Goal: Task Accomplishment & Management: Manage account settings

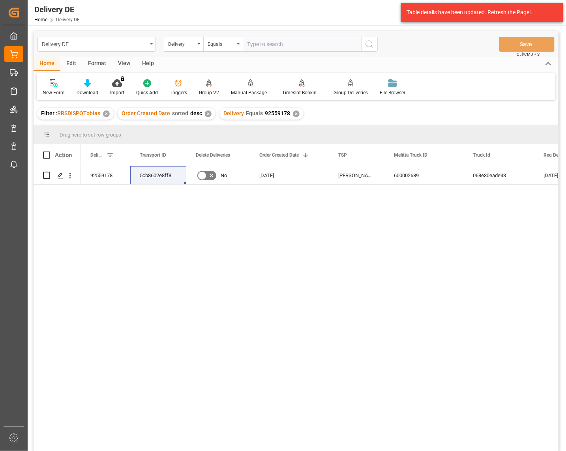
click at [261, 45] on input "text" at bounding box center [302, 44] width 118 height 15
paste input "92567854"
type input "92567854"
click at [370, 43] on icon "search button" at bounding box center [369, 43] width 9 height 9
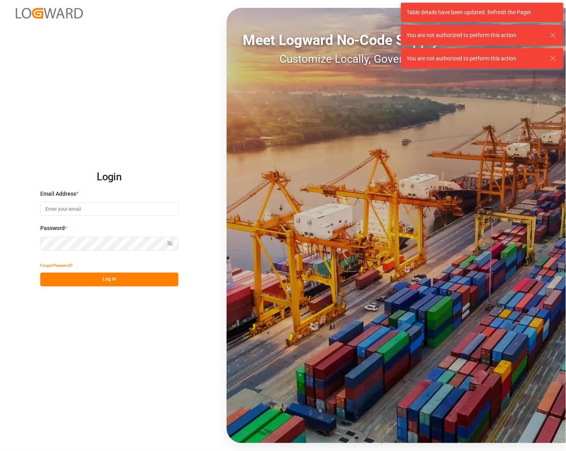
type input "tobias.wagner@melitta.de"
click at [103, 282] on button "Log In" at bounding box center [109, 280] width 138 height 14
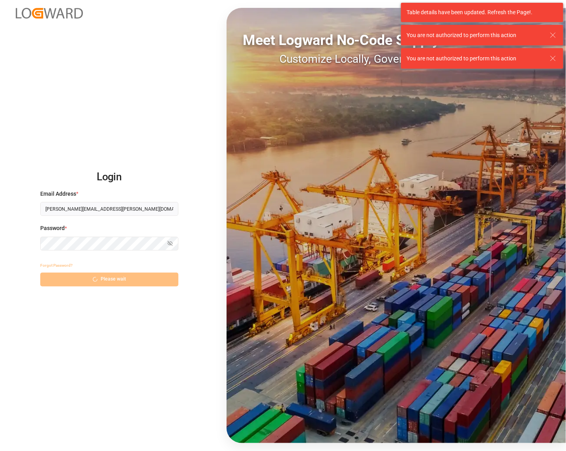
click at [550, 32] on icon at bounding box center [552, 34] width 9 height 9
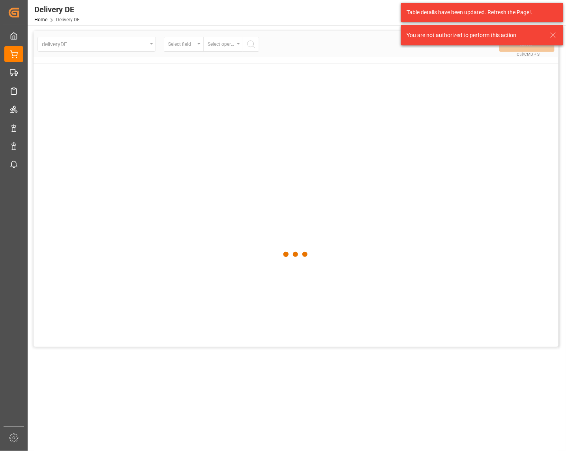
click at [550, 41] on div "You are not authorized to perform this action" at bounding box center [482, 35] width 162 height 21
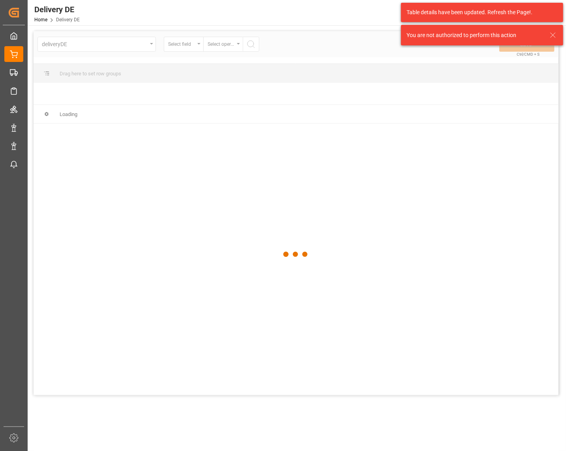
click at [554, 38] on icon at bounding box center [552, 34] width 9 height 9
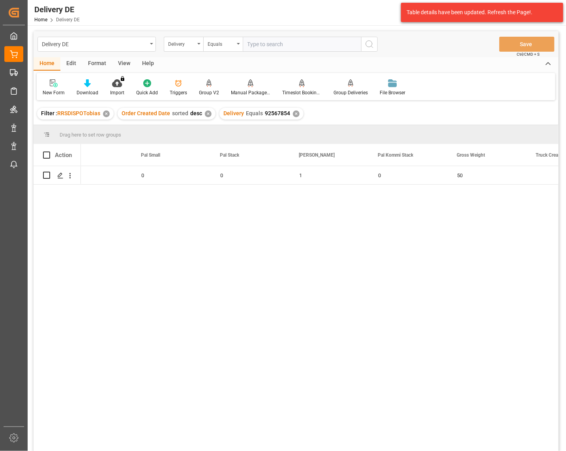
scroll to position [0, 918]
click at [46, 174] on input "Press Space to toggle row selection (unchecked)" at bounding box center [46, 175] width 7 height 7
checkbox input "true"
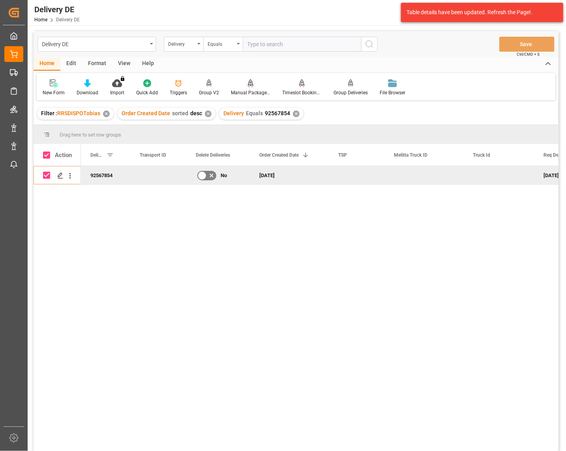
click at [249, 87] on div "Manual Package TypeDetermination" at bounding box center [250, 87] width 51 height 17
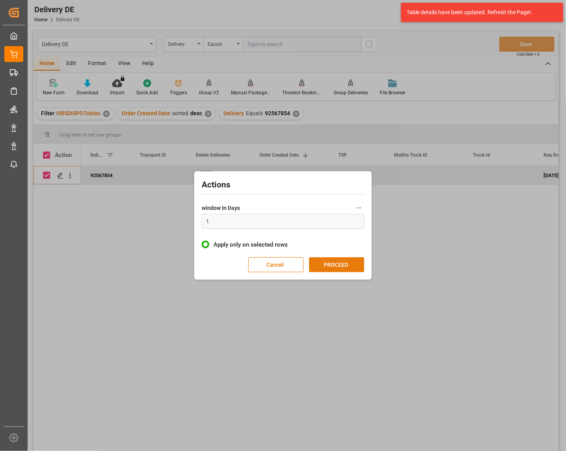
click at [332, 265] on button "PROCEED" at bounding box center [336, 264] width 55 height 15
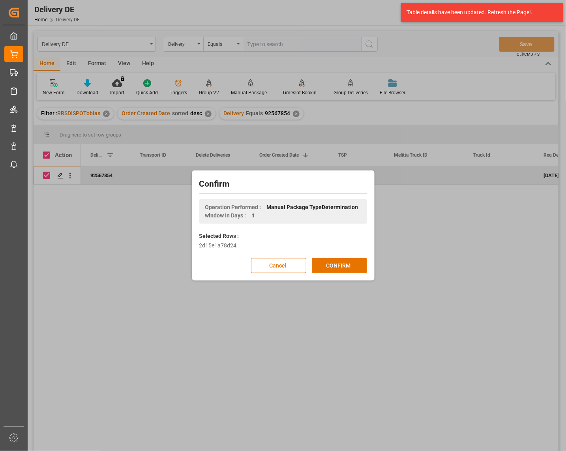
click at [332, 265] on button "CONFIRM" at bounding box center [339, 265] width 55 height 15
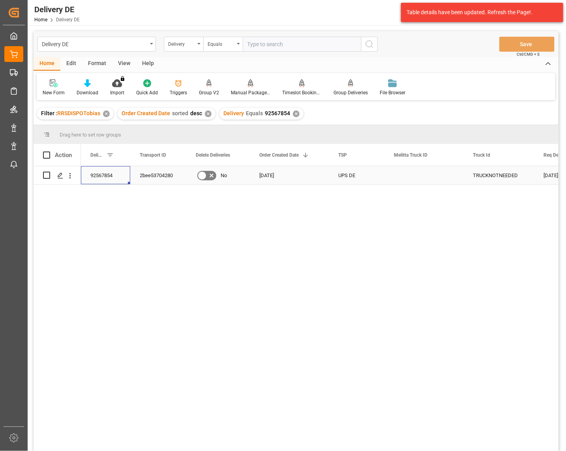
click at [104, 174] on div "92567854" at bounding box center [105, 175] width 49 height 18
click at [263, 43] on input "text" at bounding box center [302, 44] width 118 height 15
paste input "92567867"
type input "92567867"
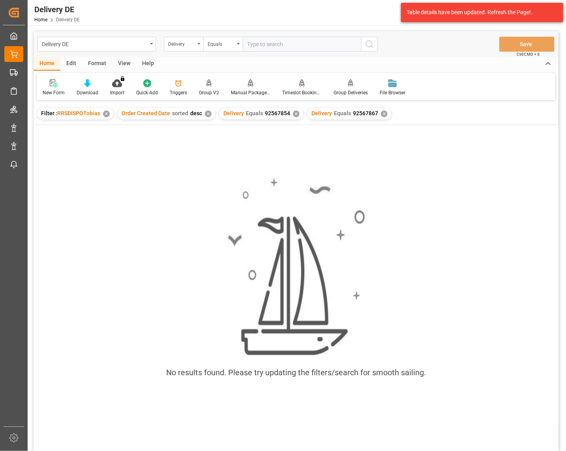
click at [294, 115] on div "✕" at bounding box center [296, 114] width 7 height 7
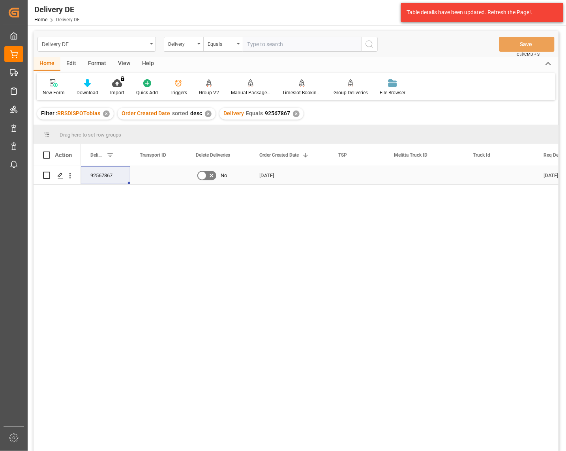
click at [44, 173] on input "Press Space to toggle row selection (unchecked)" at bounding box center [46, 175] width 7 height 7
checkbox input "true"
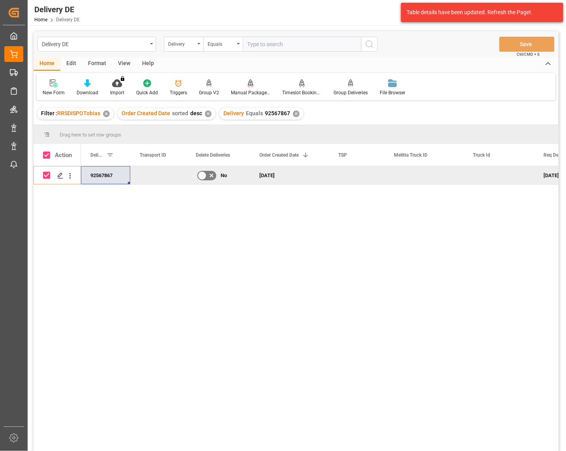
click at [247, 90] on div "Manual Package TypeDetermination" at bounding box center [250, 92] width 39 height 7
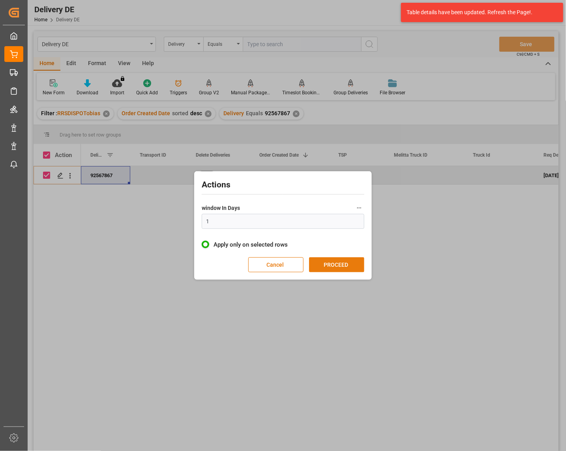
click at [342, 271] on button "PROCEED" at bounding box center [336, 264] width 55 height 15
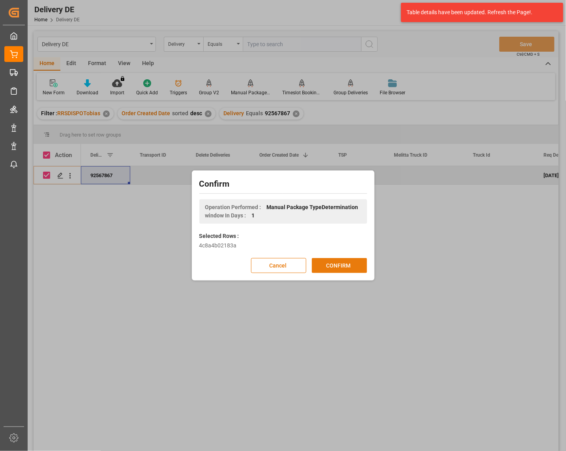
click at [342, 269] on button "CONFIRM" at bounding box center [339, 265] width 55 height 15
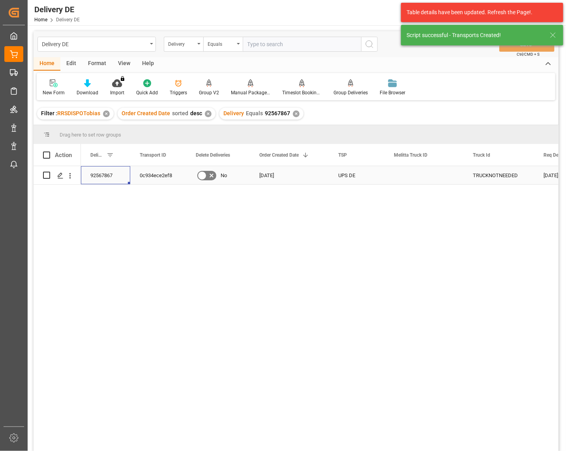
click at [100, 174] on div "92567867" at bounding box center [105, 175] width 49 height 18
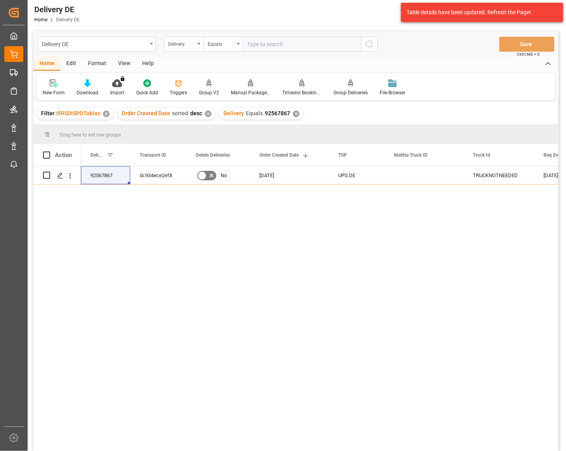
click at [294, 44] on input "text" at bounding box center [302, 44] width 118 height 15
type input "92567868"
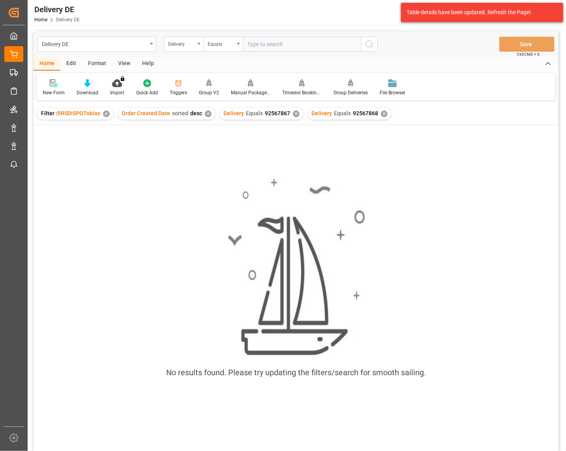
click at [293, 114] on div "✕" at bounding box center [296, 114] width 7 height 7
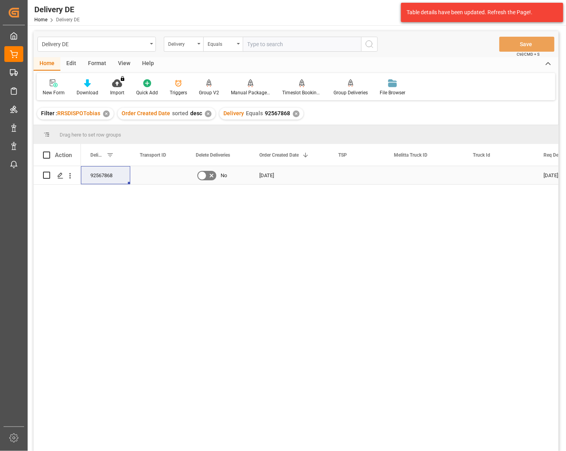
click at [46, 173] on input "Press Space to toggle row selection (unchecked)" at bounding box center [46, 175] width 7 height 7
checkbox input "true"
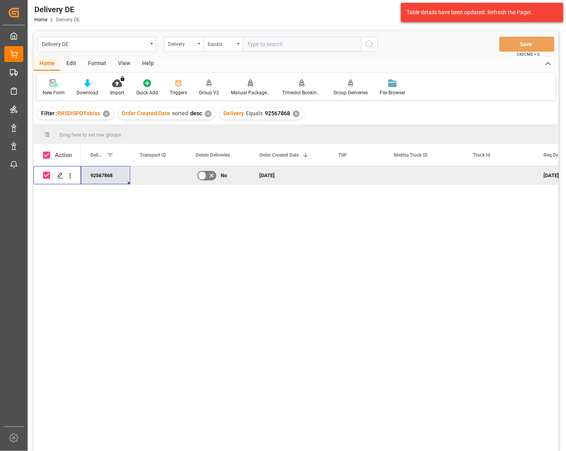
click at [245, 87] on div at bounding box center [250, 83] width 39 height 8
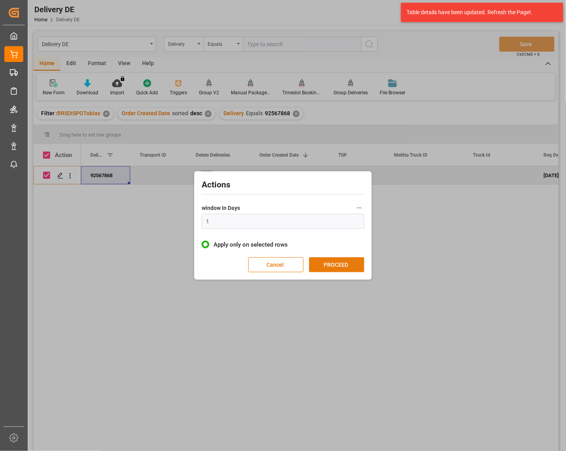
click at [344, 269] on button "PROCEED" at bounding box center [336, 264] width 55 height 15
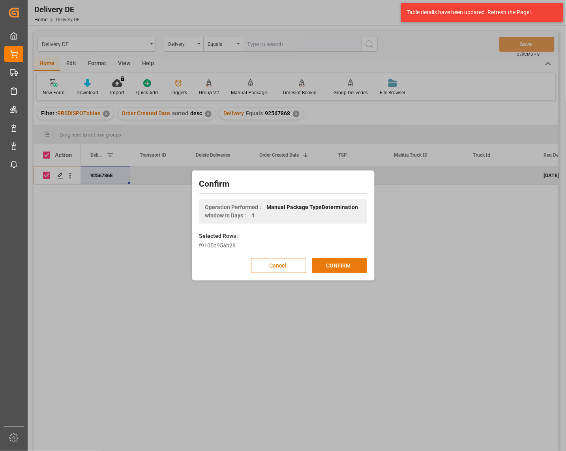
click at [344, 268] on button "CONFIRM" at bounding box center [339, 265] width 55 height 15
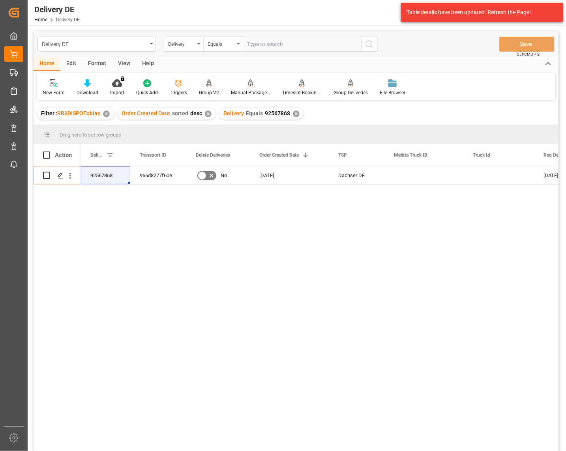
click at [478, 217] on div "92567868 966d8277f60e No 14.10.2025 Dachser DE 11.11.2025 07.11.2025" at bounding box center [320, 311] width 478 height 290
drag, startPoint x: 162, startPoint y: 179, endPoint x: 160, endPoint y: 176, distance: 4.1
click at [162, 179] on div "966d8277f60e" at bounding box center [158, 175] width 56 height 18
click at [113, 171] on div "92567868" at bounding box center [105, 175] width 49 height 18
click at [282, 44] on input "text" at bounding box center [302, 44] width 118 height 15
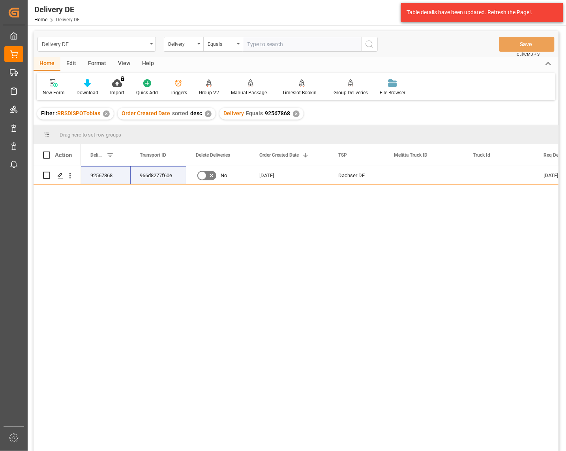
paste input "92567886"
type input "92567886"
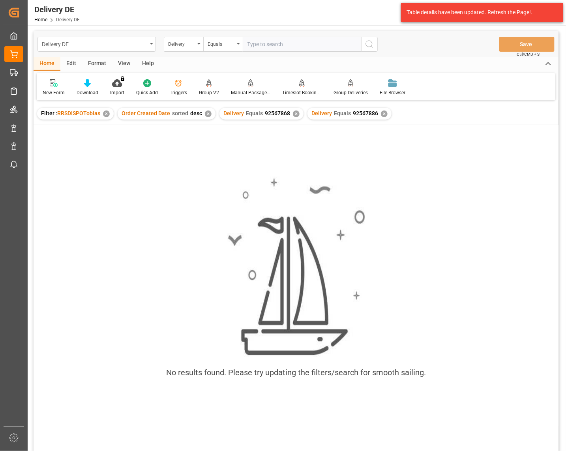
click at [293, 114] on div "✕" at bounding box center [296, 114] width 7 height 7
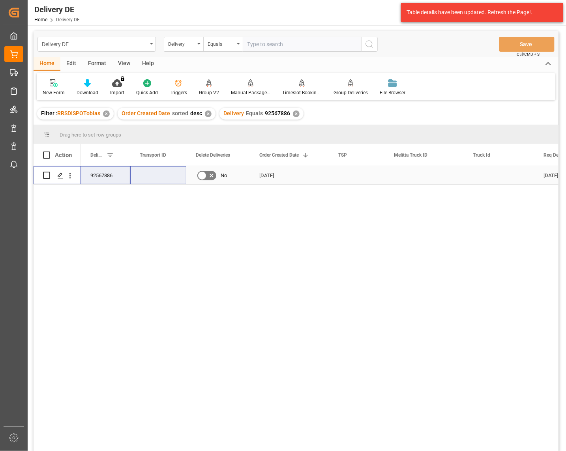
click at [49, 175] on input "Press Space to toggle row selection (unchecked)" at bounding box center [46, 175] width 7 height 7
checkbox input "true"
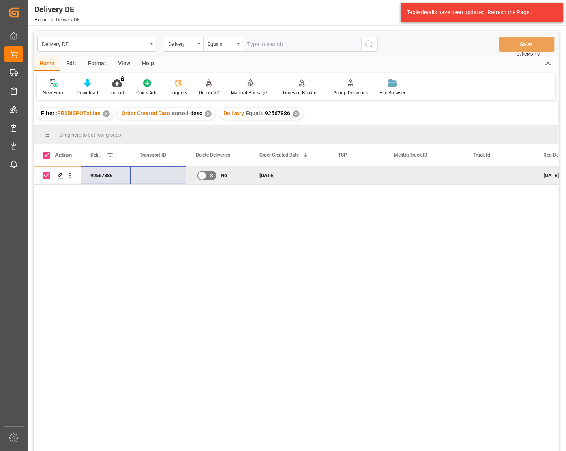
click at [249, 89] on div "Manual Package TypeDetermination" at bounding box center [250, 92] width 39 height 7
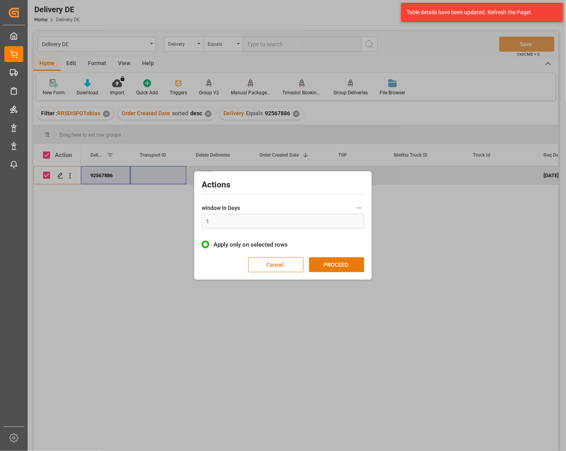
click at [336, 265] on button "PROCEED" at bounding box center [336, 264] width 55 height 15
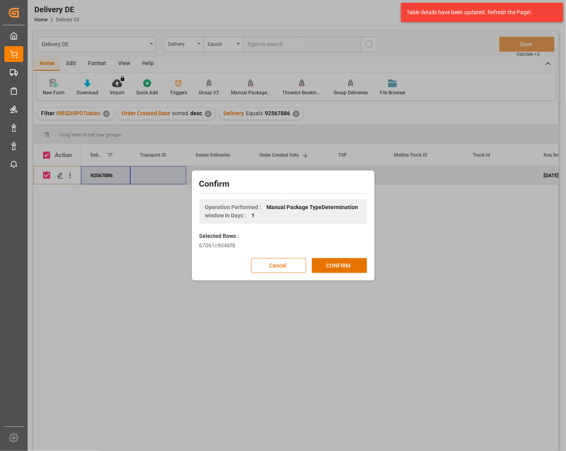
click at [336, 265] on button "CONFIRM" at bounding box center [339, 265] width 55 height 15
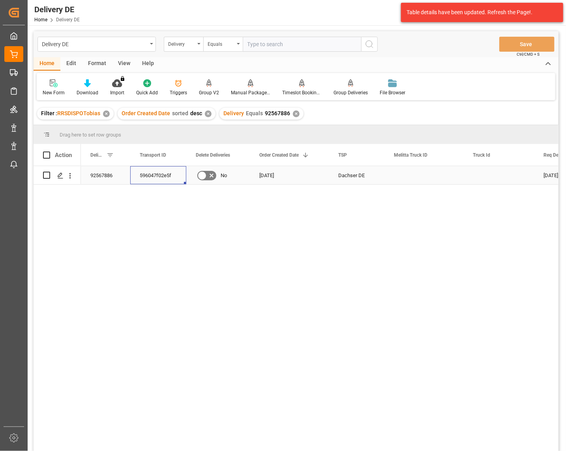
click at [158, 172] on div "596047f02e5f" at bounding box center [158, 175] width 56 height 18
click at [191, 245] on div "92567886 596047f02e5f No 14.10.2025 Dachser DE 11.11.2025 07.11.2025" at bounding box center [320, 311] width 478 height 290
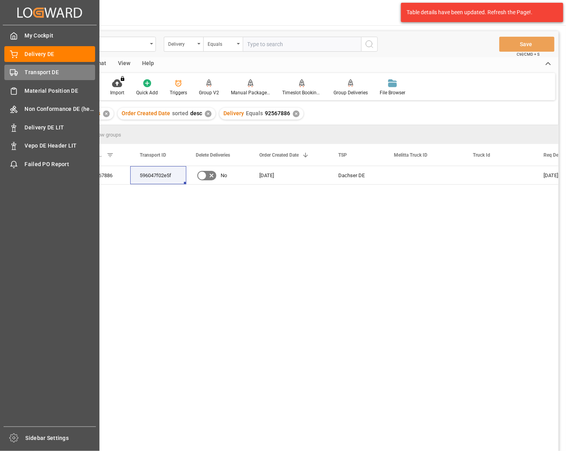
click at [16, 68] on div "Transport DE Transport DE" at bounding box center [49, 72] width 91 height 15
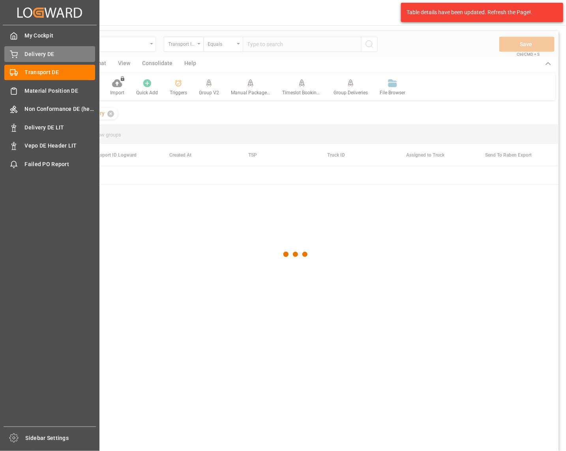
click at [23, 56] on div "Delivery DE Delivery DE" at bounding box center [49, 53] width 91 height 15
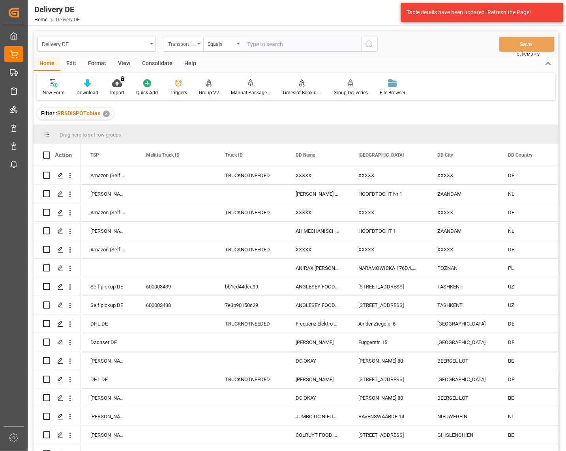
click at [176, 39] on div "Transport ID Logward" at bounding box center [181, 43] width 27 height 9
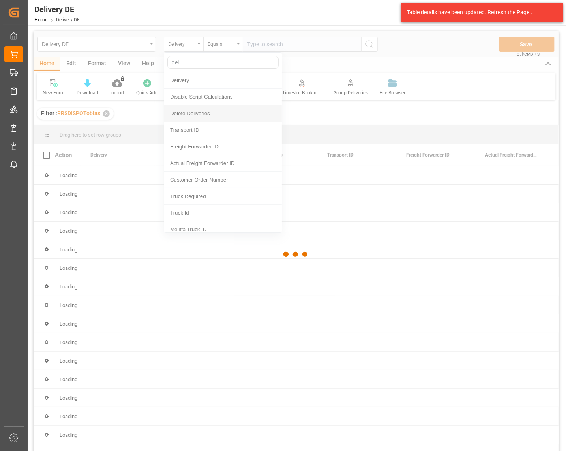
type input "del"
click at [179, 43] on div at bounding box center [296, 254] width 525 height 447
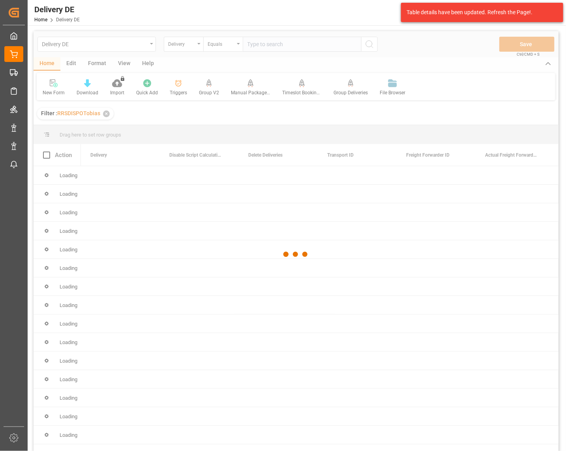
drag, startPoint x: 291, startPoint y: 49, endPoint x: 287, endPoint y: 45, distance: 5.6
click at [289, 48] on div at bounding box center [296, 254] width 525 height 447
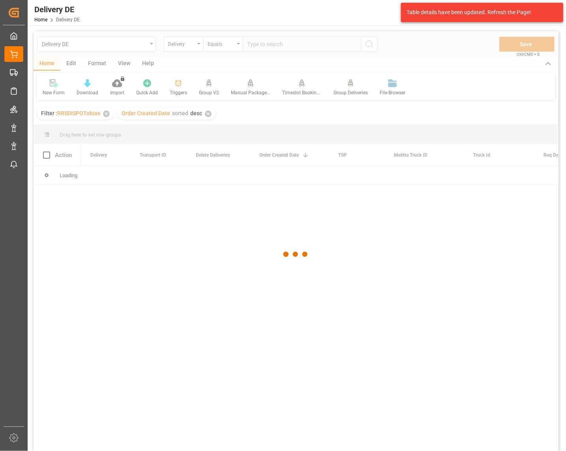
click at [290, 45] on div at bounding box center [296, 254] width 525 height 447
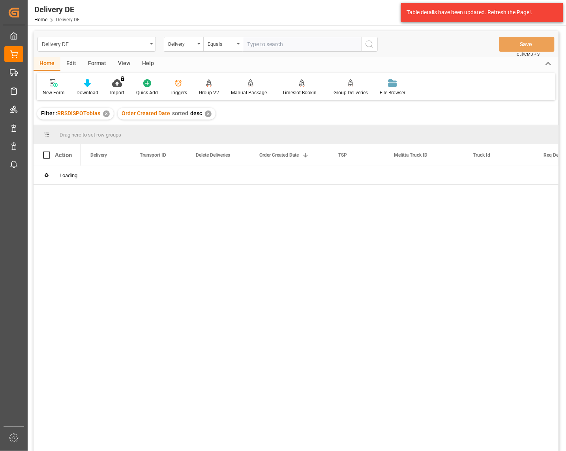
click at [284, 44] on input "text" at bounding box center [302, 44] width 118 height 15
paste input "92567892"
type input "92567892"
click at [70, 176] on icon "open menu" at bounding box center [70, 176] width 2 height 6
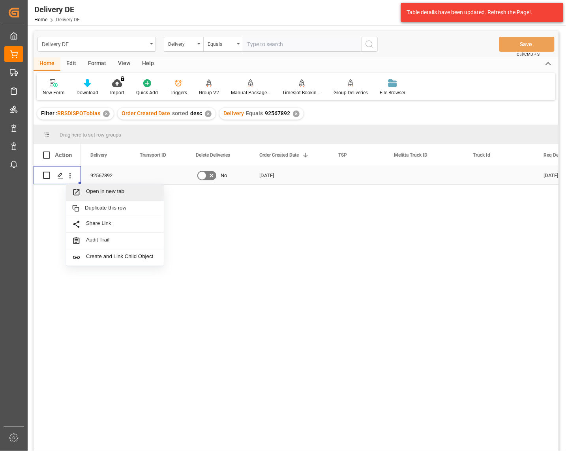
click at [94, 190] on span "Open in new tab" at bounding box center [122, 192] width 72 height 8
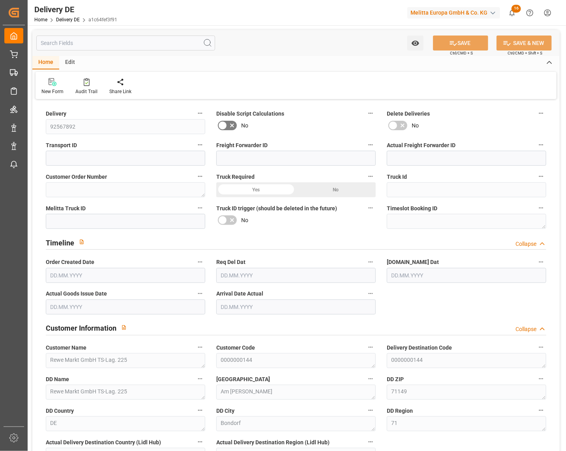
type input "0"
type input "1"
type input "5.24"
type input "31"
type input "174.44"
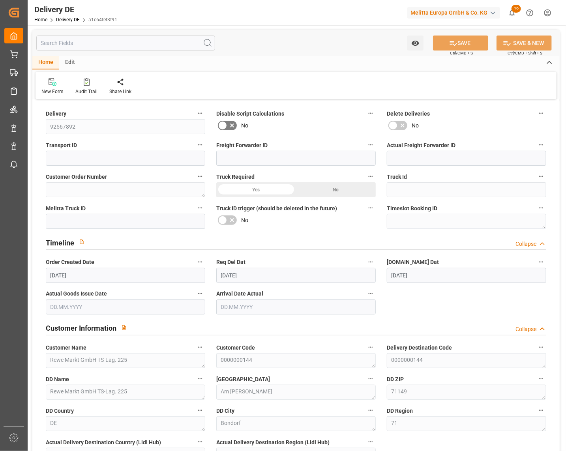
type input "[DATE]"
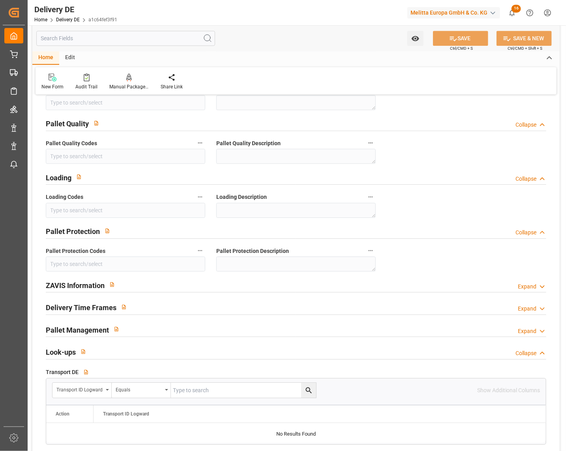
scroll to position [965, 0]
click at [537, 285] on div "Expand" at bounding box center [532, 286] width 28 height 8
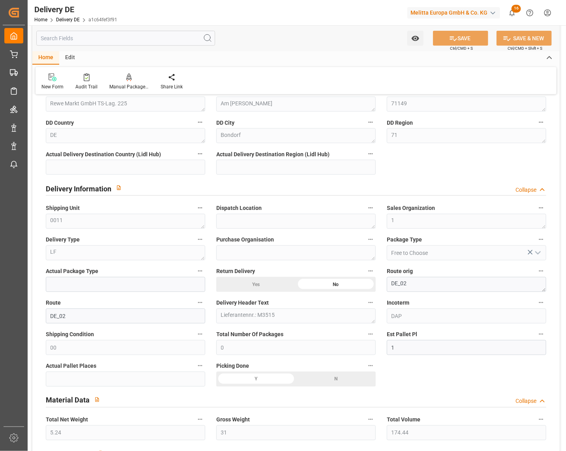
scroll to position [0, 0]
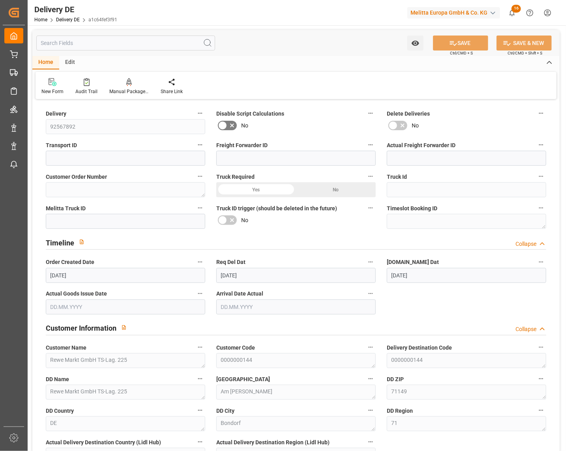
click at [135, 45] on input "text" at bounding box center [125, 43] width 179 height 15
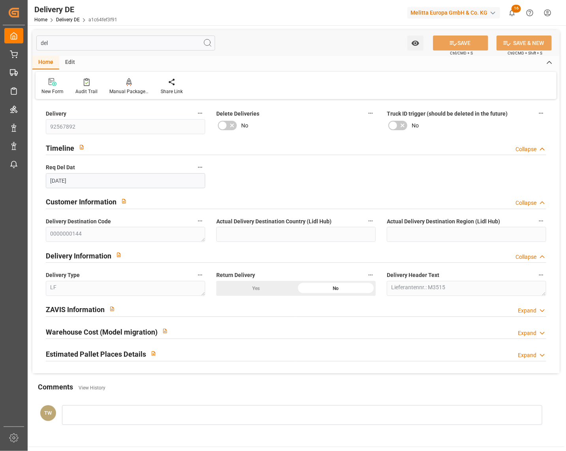
click at [531, 311] on div "Expand" at bounding box center [527, 311] width 19 height 8
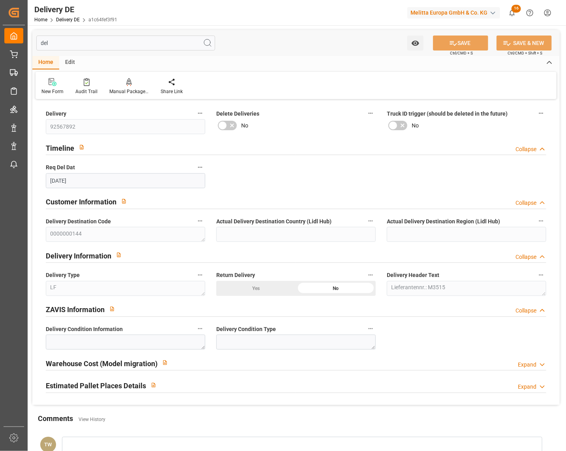
click at [84, 45] on input "del" at bounding box center [125, 43] width 179 height 15
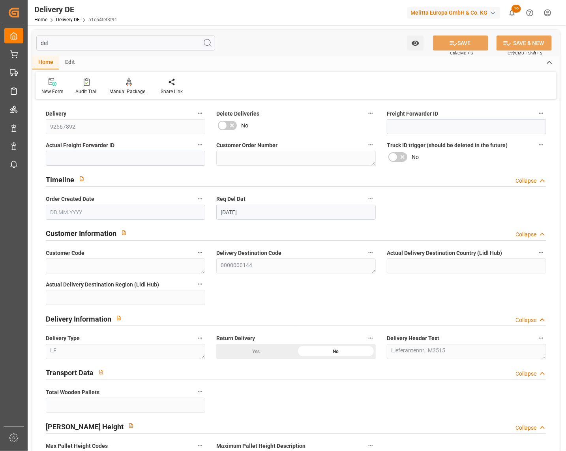
type input "de"
type textarea "0000000144"
type input "d"
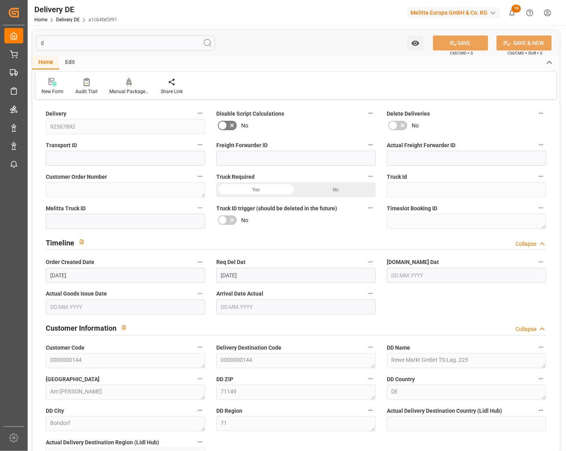
type input "[DATE]"
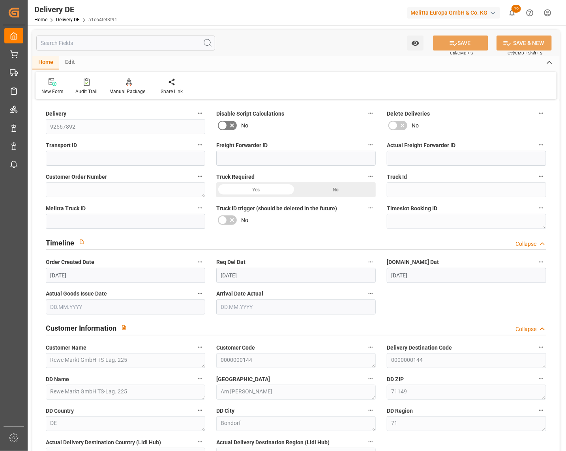
type input "0"
type input "1"
type input "5.24"
type input "31"
type input "174.44"
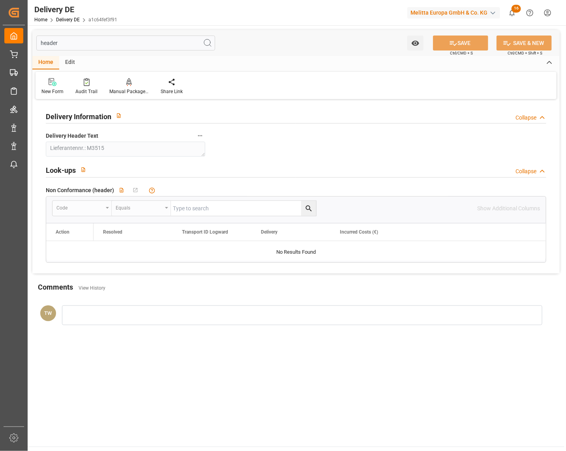
type input "header"
click at [275, 155] on div "Delivery Information Collapse Delivery Header Text Lieferantennr.: M3515 Look-u…" at bounding box center [296, 187] width 528 height 172
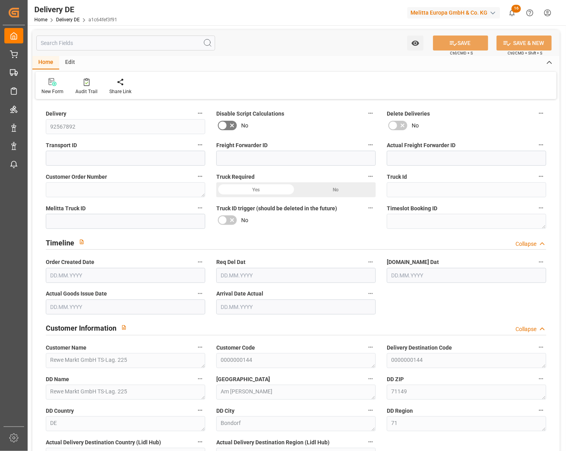
type input "0"
type input "1"
type input "5.24"
type input "31"
type input "174.44"
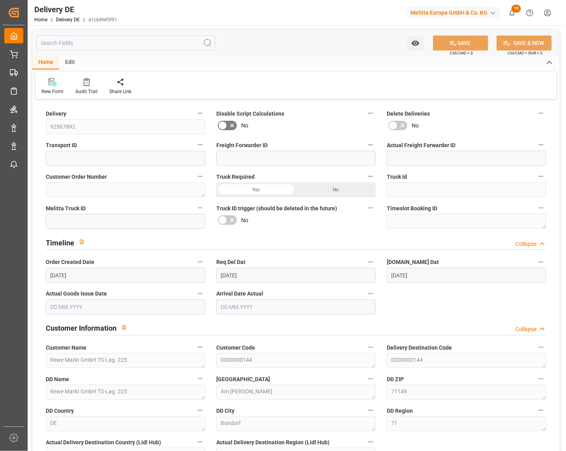
type input "[DATE]"
click at [120, 44] on input "text" at bounding box center [125, 43] width 179 height 15
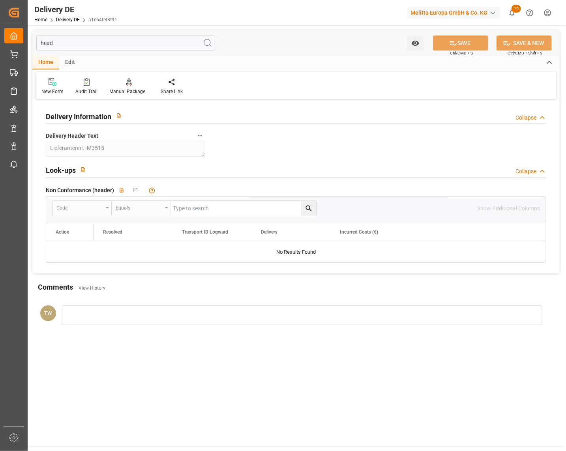
type input "head"
click at [241, 154] on div "Delivery Information Collapse Delivery Header Text Lieferantennr.: M3515 Look-u…" at bounding box center [296, 187] width 528 height 172
click at [97, 41] on input "head" at bounding box center [125, 43] width 179 height 15
